Goal: Information Seeking & Learning: Learn about a topic

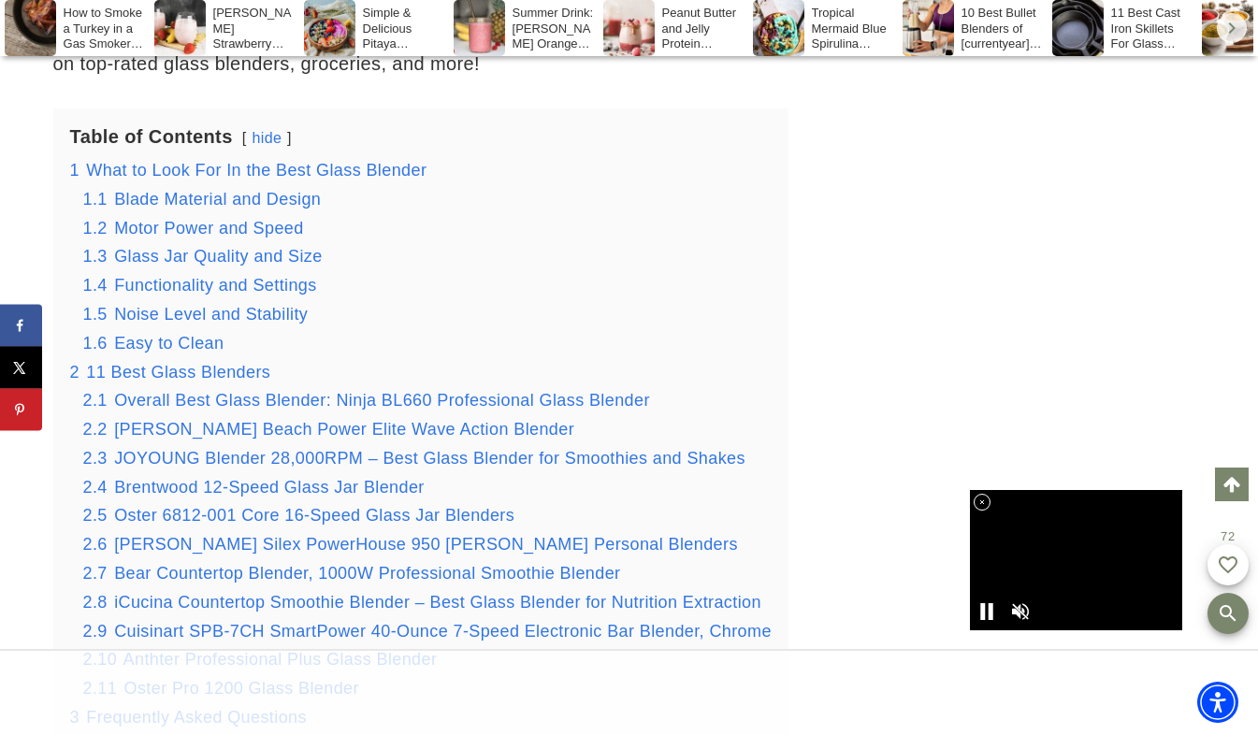
scroll to position [2357, 0]
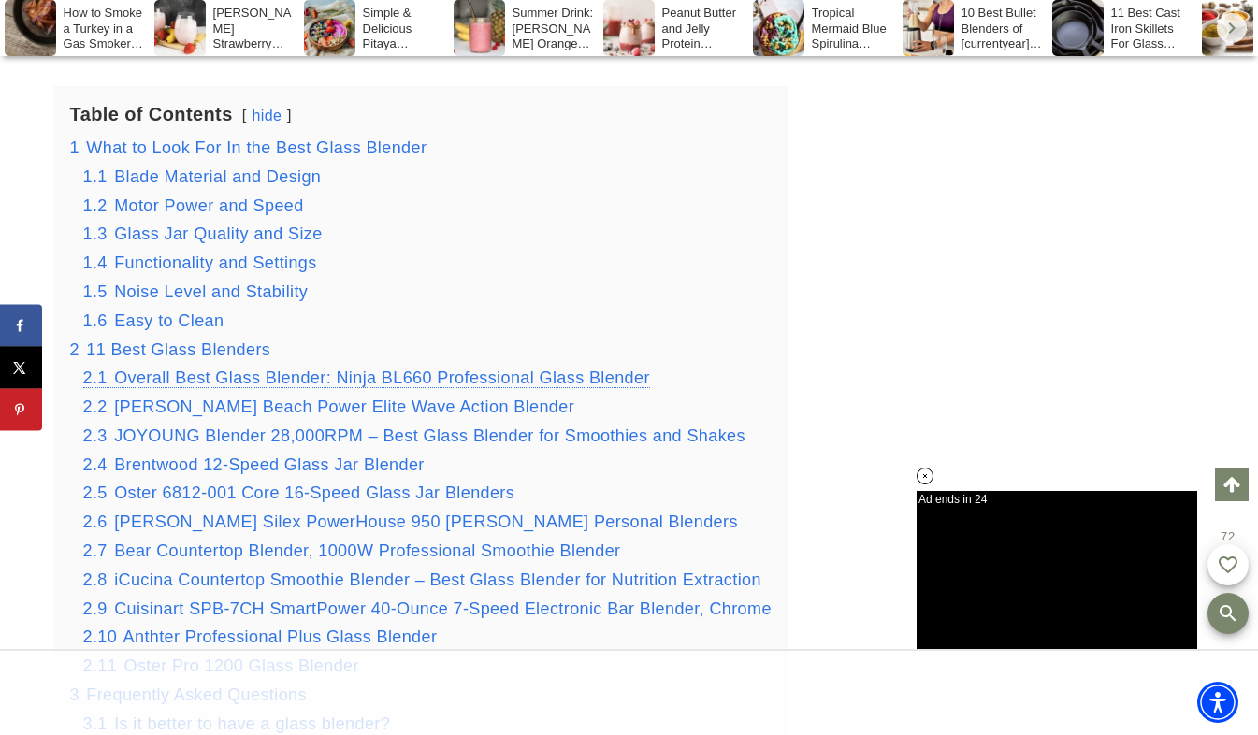
click at [454, 369] on span "Overall Best Glass Blender: Ninja BL660 Professional Glass Blender" at bounding box center [382, 378] width 536 height 19
